Goal: Information Seeking & Learning: Learn about a topic

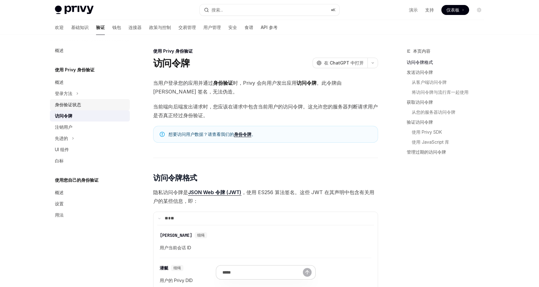
click at [77, 105] on font "身份验证状态" at bounding box center [68, 104] width 26 height 5
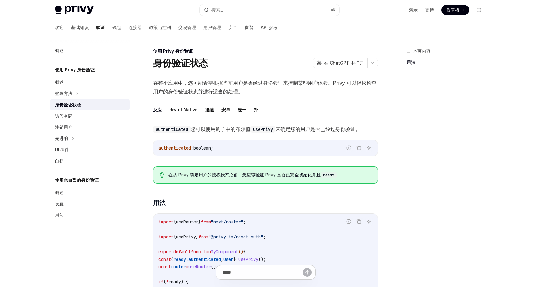
click at [207, 109] on font "迅速" at bounding box center [209, 109] width 9 height 5
type textarea "*"
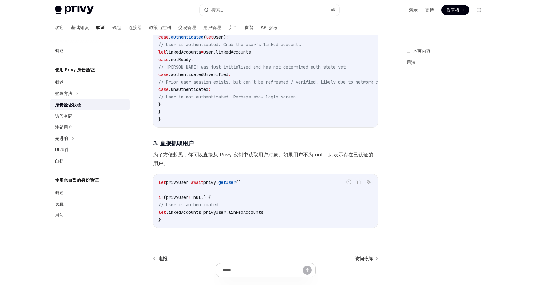
scroll to position [604, 0]
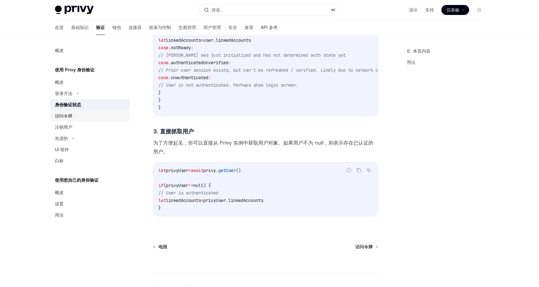
click at [64, 114] on font "访问令牌" at bounding box center [63, 115] width 17 height 5
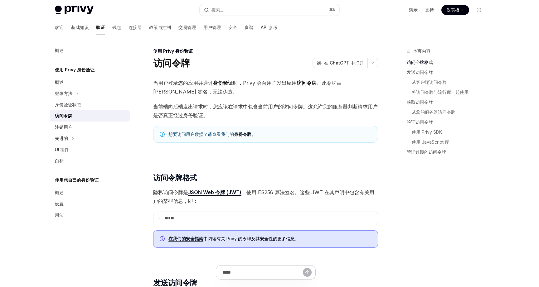
click at [241, 135] on font "身份令牌" at bounding box center [242, 134] width 17 height 5
click at [99, 140] on div "先进的" at bounding box center [90, 138] width 80 height 11
click at [112, 29] on font "钱包" at bounding box center [116, 27] width 9 height 5
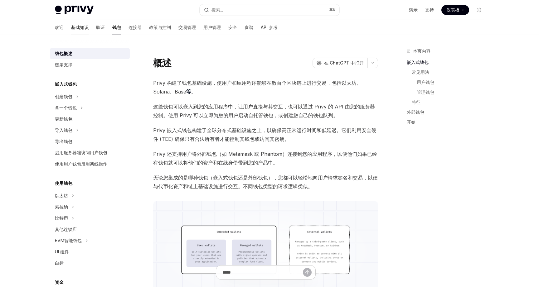
click at [71, 28] on font "基础知识" at bounding box center [79, 27] width 17 height 5
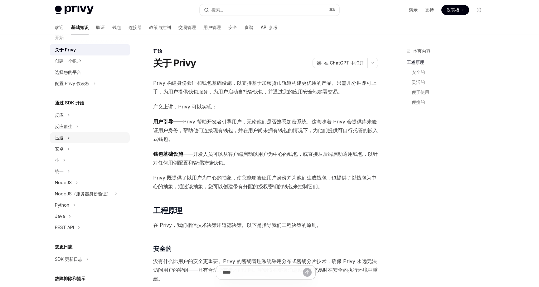
scroll to position [12, 0]
click at [77, 139] on div "迅速" at bounding box center [90, 137] width 80 height 11
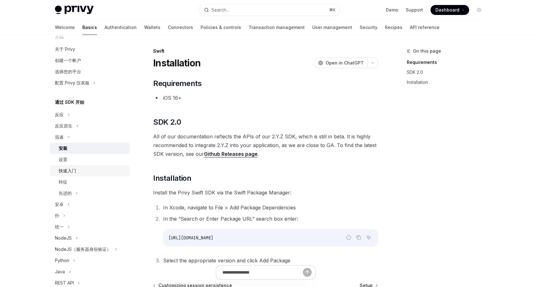
click at [77, 176] on link "快速入门" at bounding box center [90, 170] width 80 height 11
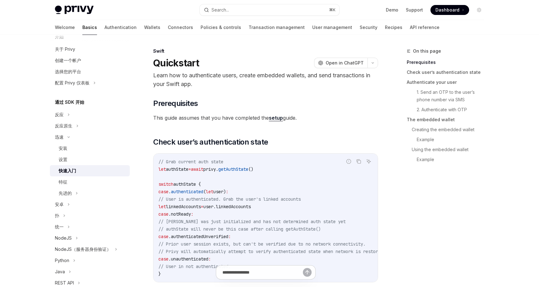
click at [75, 171] on font "快速入门" at bounding box center [67, 170] width 17 height 5
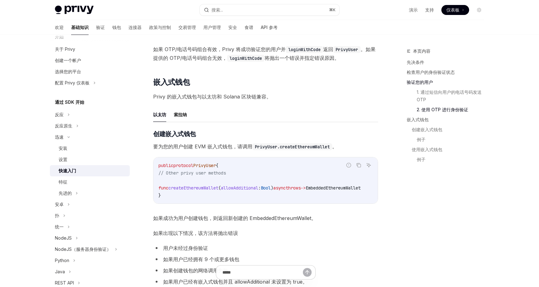
scroll to position [636, 0]
click at [180, 117] on font "索拉纳" at bounding box center [180, 114] width 13 height 5
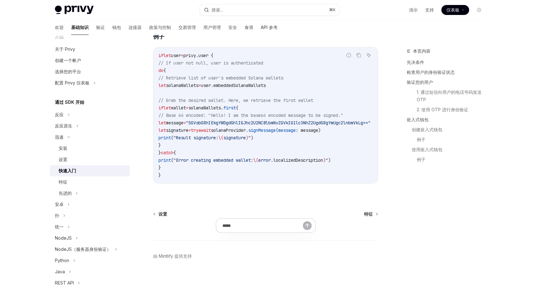
scroll to position [1095, 0]
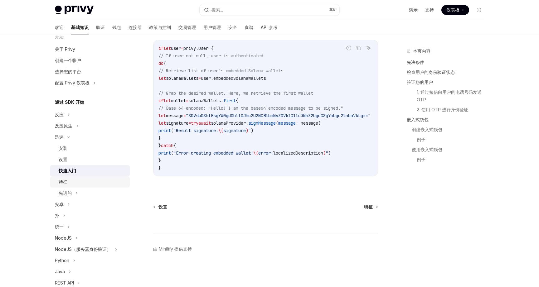
click at [83, 186] on div "特征" at bounding box center [92, 181] width 67 height 7
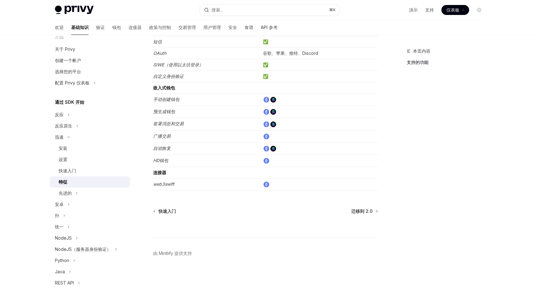
scroll to position [96, 0]
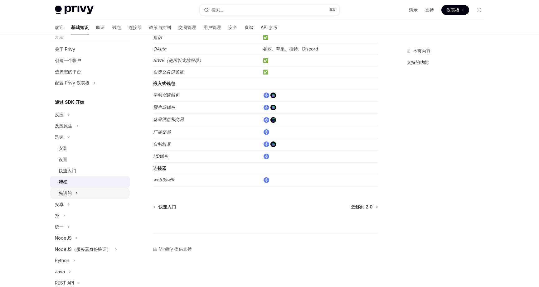
click at [70, 191] on font "先进的" at bounding box center [65, 193] width 13 height 5
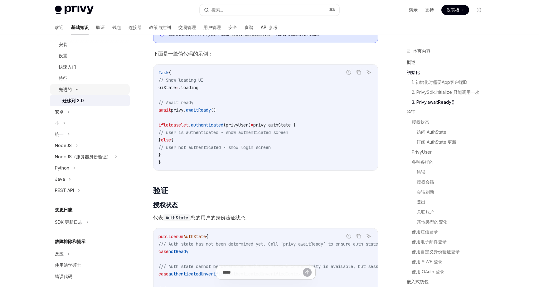
scroll to position [123, 0]
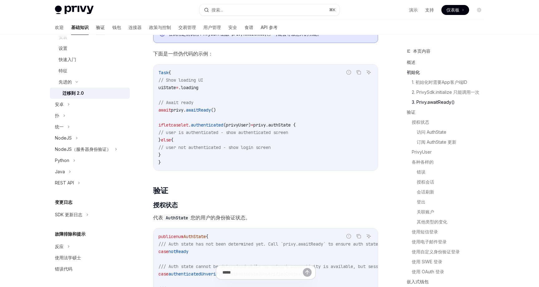
click at [96, 27] on font "验证" at bounding box center [100, 27] width 9 height 5
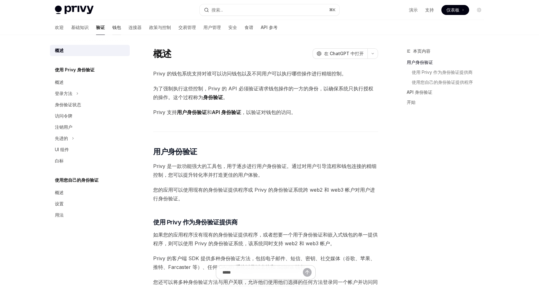
click at [112, 28] on font "钱包" at bounding box center [116, 27] width 9 height 5
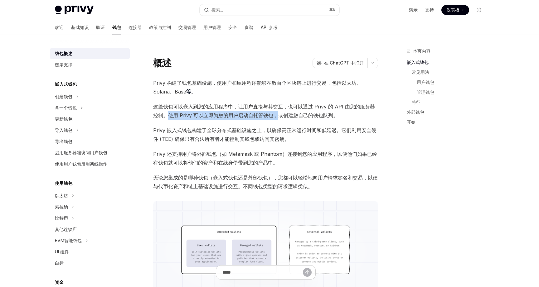
drag, startPoint x: 170, startPoint y: 116, endPoint x: 278, endPoint y: 120, distance: 108.0
click at [278, 120] on span "这些钱包可以嵌入到您的应用程序中，让用户直接与其交互，也可以通过 Privy 的 API 由您的服务器控制。使用 Privy 可以立即为您的用户启动自托管钱包…" at bounding box center [265, 110] width 225 height 17
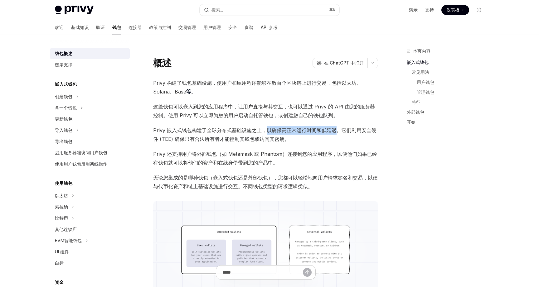
drag, startPoint x: 267, startPoint y: 132, endPoint x: 339, endPoint y: 134, distance: 71.8
click at [339, 134] on span "Privy 嵌入式钱包构建于全球分布式基础设施之上，以确保高正常运行时间和低延迟。它们利用安全硬件 (TEE) 确保只有合法所有者才能控制其钱包或访问其密钥。" at bounding box center [265, 134] width 225 height 17
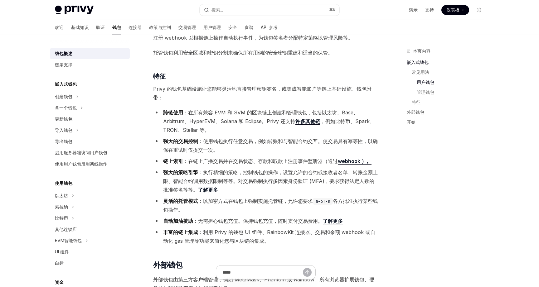
scroll to position [548, 0]
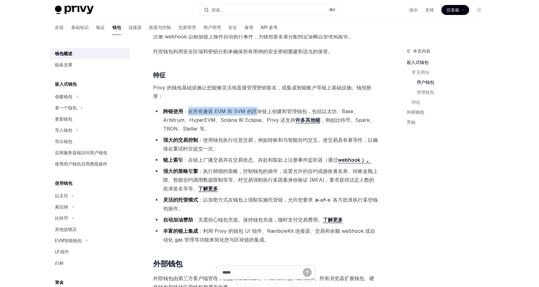
drag, startPoint x: 189, startPoint y: 110, endPoint x: 256, endPoint y: 110, distance: 67.4
click at [256, 110] on font "：在所有兼容 EVM 和 SVM 的区块链上创建和管理钱包，包括以太坊、Base、Arbitrum、HyperEVM、Solana 和 Eclipse。Pri…" at bounding box center [260, 115] width 195 height 15
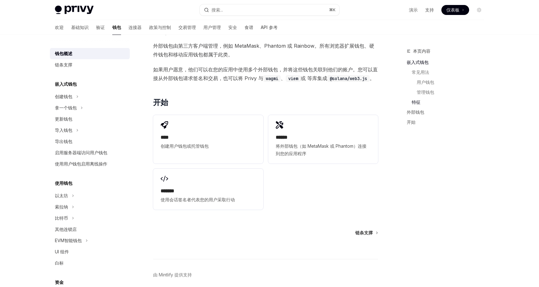
scroll to position [782, 0]
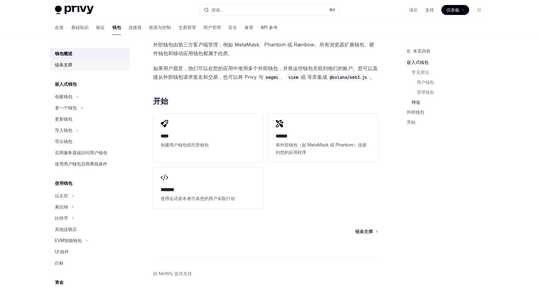
click at [69, 62] on font "链条支撑" at bounding box center [63, 64] width 17 height 5
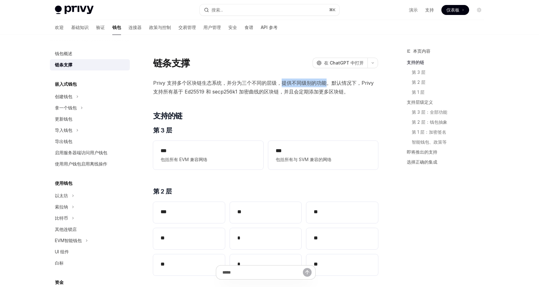
drag, startPoint x: 281, startPoint y: 82, endPoint x: 325, endPoint y: 82, distance: 44.3
click at [325, 82] on font "Privy 支持多个区块链生态系统，并分为三个不同的层级，提供不同级别的功能。默认情况下，Privy 支持所有基于 Ed25519 和 secp256k1 加…" at bounding box center [263, 87] width 221 height 15
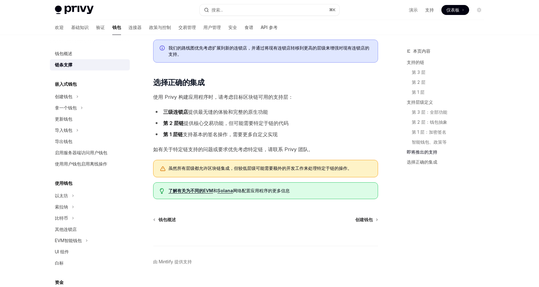
scroll to position [697, 0]
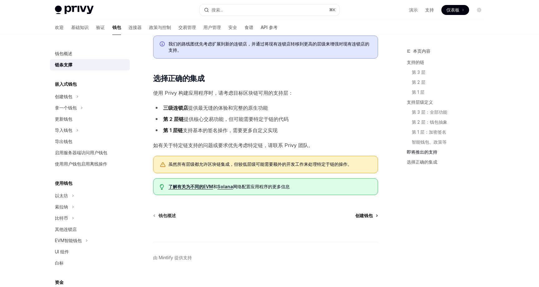
click at [362, 213] on font "创建钱包" at bounding box center [363, 215] width 17 height 5
type textarea "*"
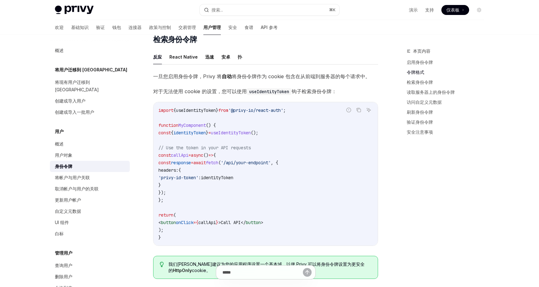
scroll to position [514, 0]
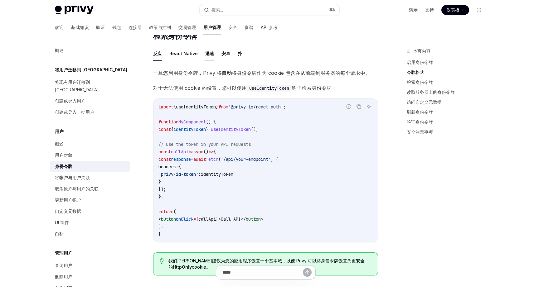
click at [207, 52] on font "迅速" at bounding box center [209, 53] width 9 height 5
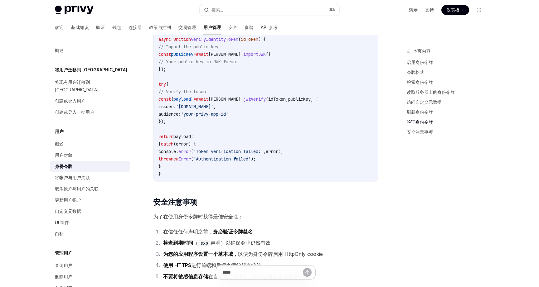
scroll to position [1902, 0]
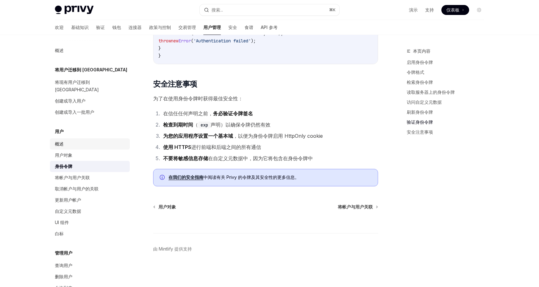
click at [67, 140] on div "概述" at bounding box center [90, 143] width 71 height 7
type textarea "*"
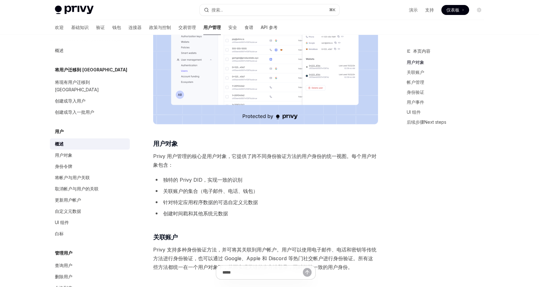
scroll to position [154, 0]
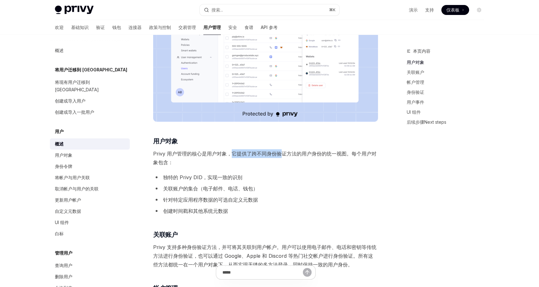
drag, startPoint x: 232, startPoint y: 153, endPoint x: 283, endPoint y: 154, distance: 51.5
click at [283, 154] on font "Privy 用户管理的核心是用户对象，它提供了跨不同身份验证方法的用户身份的统一视图。每个用户对象包含：" at bounding box center [264, 158] width 223 height 15
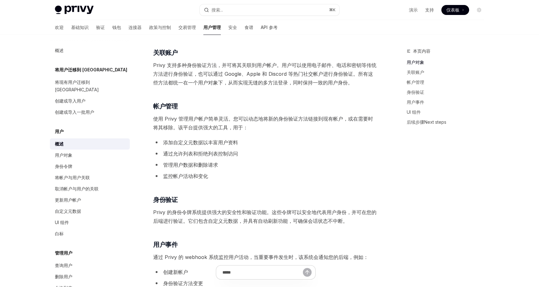
scroll to position [337, 0]
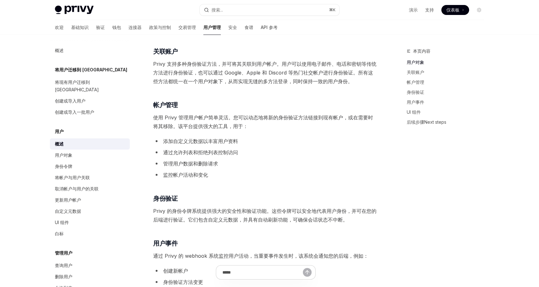
click at [233, 118] on font "使用 Privy 管理用户帐户简单灵活。您可以动态地将新的身份验证方法链接到现有帐户，或在需要时将其移除。该平台提供强大的工具，用于：" at bounding box center [263, 122] width 220 height 15
drag, startPoint x: 234, startPoint y: 118, endPoint x: 343, endPoint y: 119, distance: 109.2
click at [343, 119] on font "使用 Privy 管理用户帐户简单灵活。您可以动态地将新的身份验证方法链接到现有帐户，或在需要时将其移除。该平台提供强大的工具，用于：" at bounding box center [263, 122] width 220 height 15
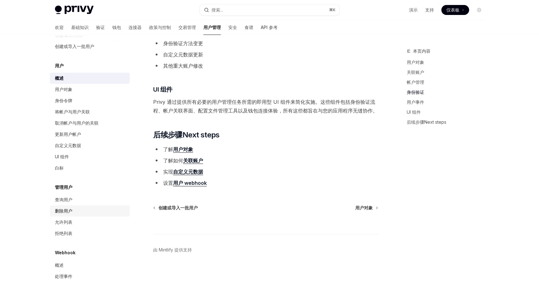
scroll to position [577, 0]
